Goal: Navigation & Orientation: Find specific page/section

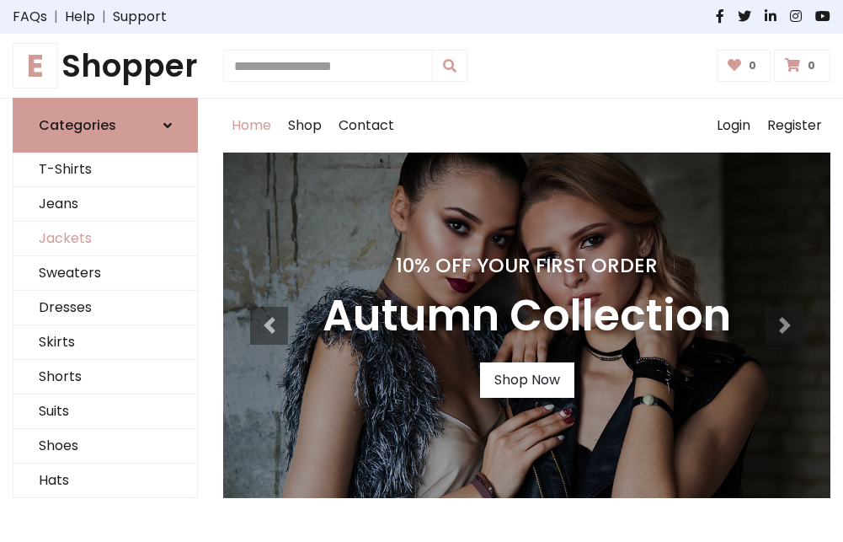
click at [105, 239] on link "Jackets" at bounding box center [105, 239] width 184 height 35
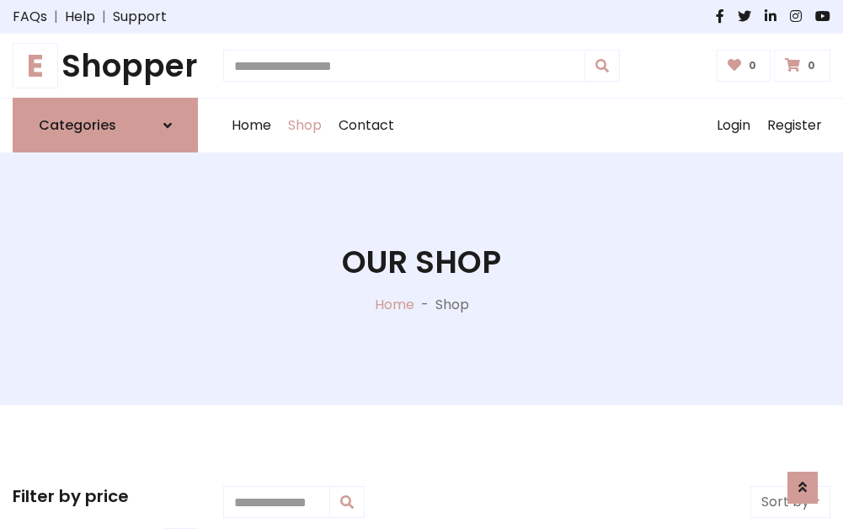
scroll to position [761, 0]
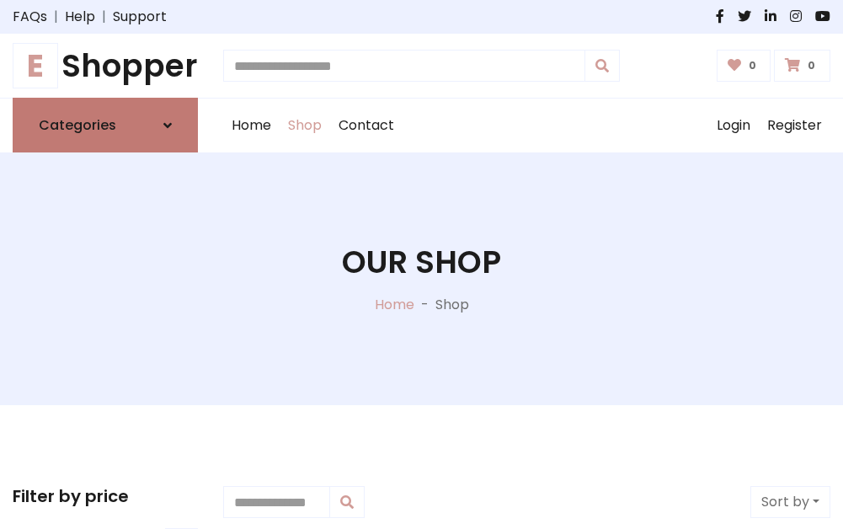
click at [105, 125] on h6 "Categories" at bounding box center [77, 125] width 77 height 16
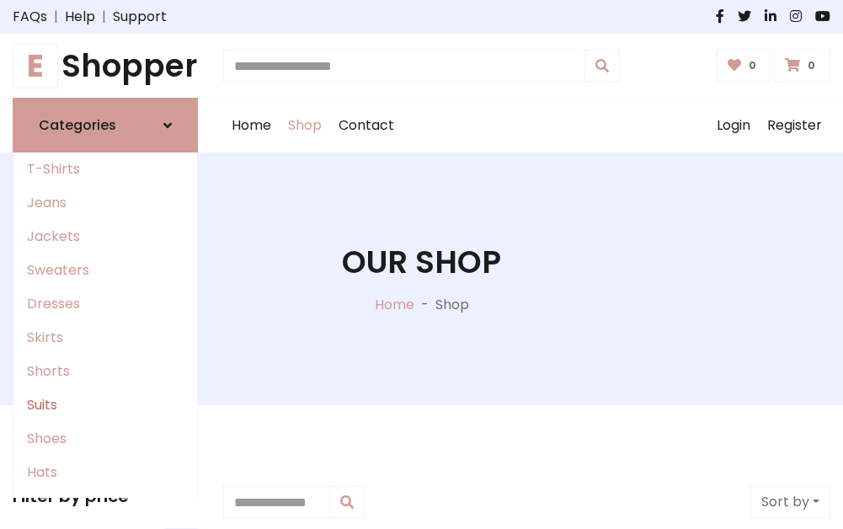
click at [105, 405] on link "Suits" at bounding box center [105, 405] width 184 height 34
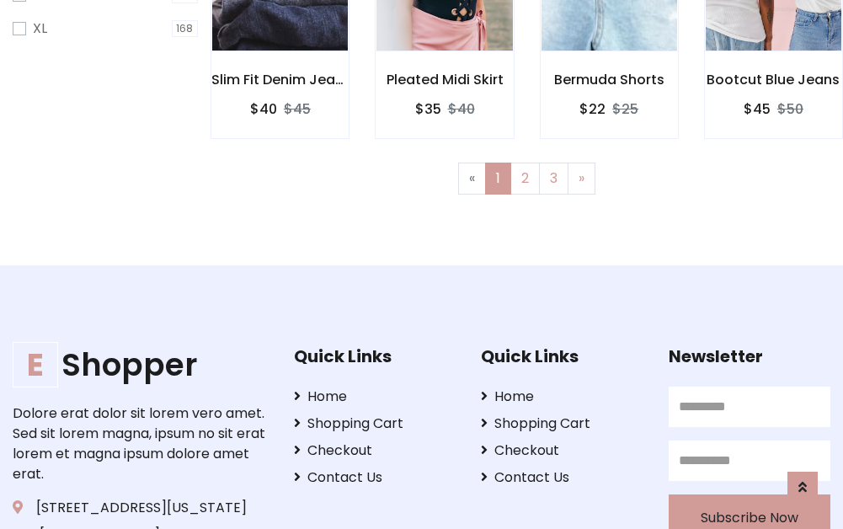
scroll to position [1131, 0]
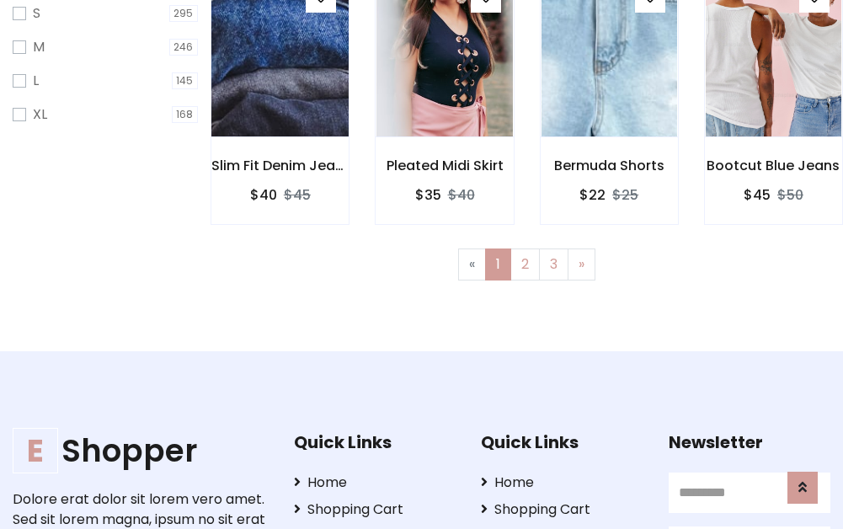
click at [280, 68] on img at bounding box center [280, 53] width 163 height 404
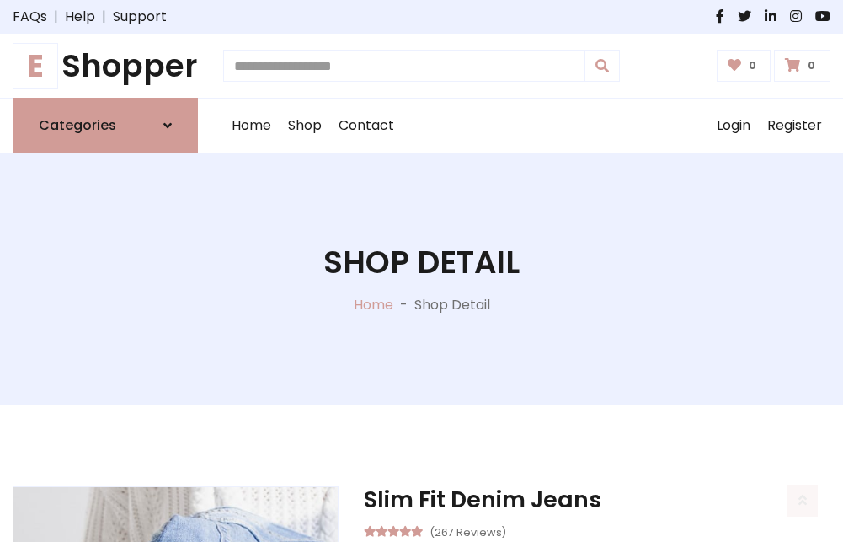
scroll to position [1574, 0]
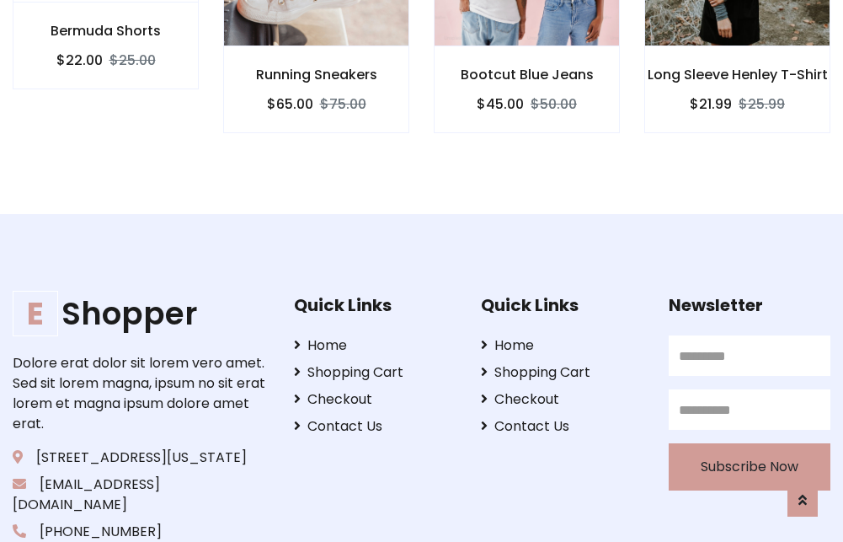
scroll to position [1572, 0]
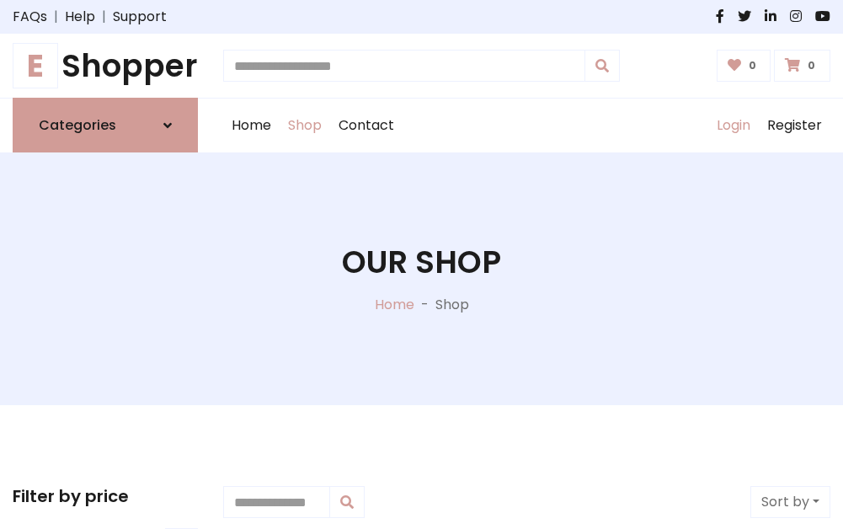
click at [733, 125] on link "Login" at bounding box center [733, 126] width 51 height 54
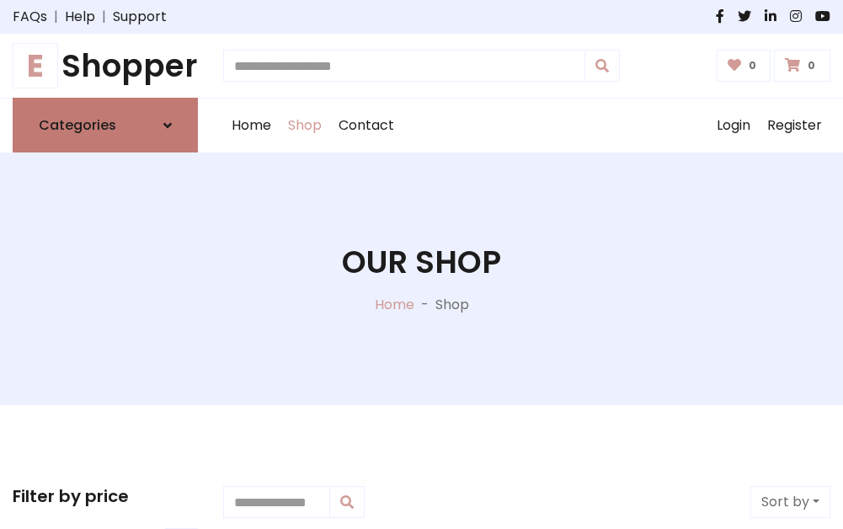
click at [168, 125] on icon at bounding box center [167, 125] width 8 height 13
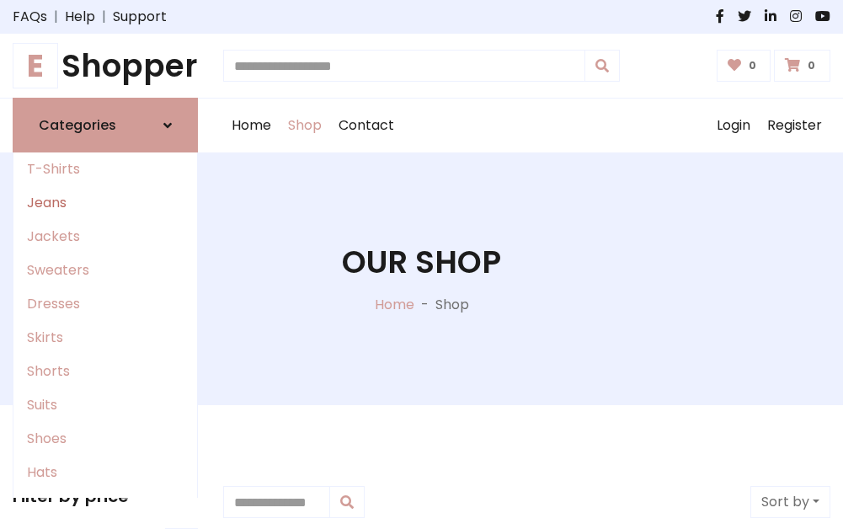
click at [105, 203] on link "Jeans" at bounding box center [105, 203] width 184 height 34
